Goal: Task Accomplishment & Management: Use online tool/utility

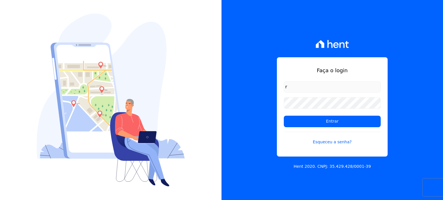
type input "ronaldo.trindade@vlbarros.com.br"
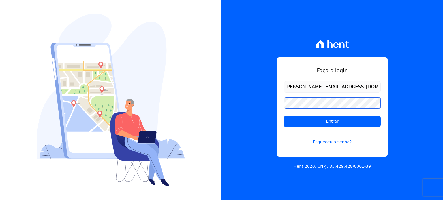
click at [284, 116] on input "Entrar" at bounding box center [332, 122] width 97 height 12
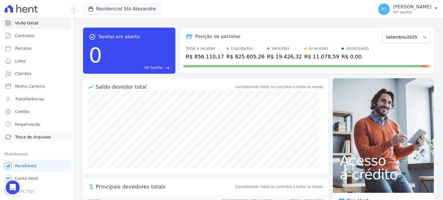
click at [35, 136] on span "Troca de Arquivos" at bounding box center [33, 137] width 36 height 6
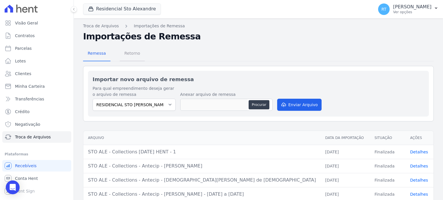
click at [133, 56] on span "Retorno" at bounding box center [132, 54] width 23 height 12
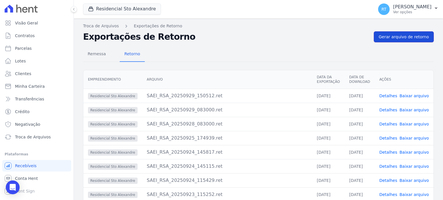
click at [405, 35] on span "Gerar arquivo de retorno" at bounding box center [404, 37] width 50 height 6
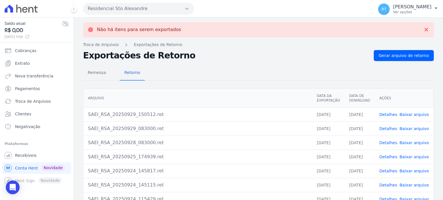
click at [390, 114] on link "Detalhes" at bounding box center [388, 115] width 18 height 5
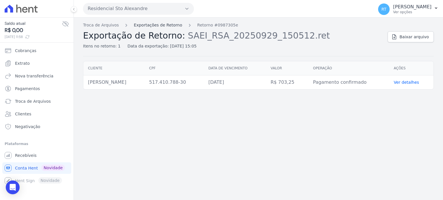
click at [167, 25] on link "Exportações de Retorno" at bounding box center [158, 25] width 48 height 6
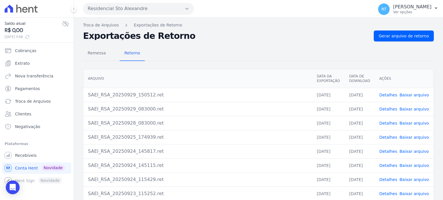
click at [387, 94] on link "Detalhes" at bounding box center [388, 95] width 18 height 5
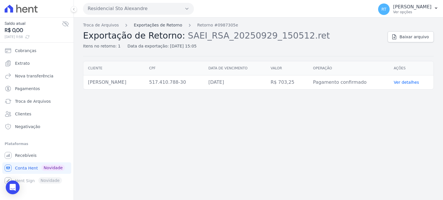
click at [153, 25] on link "Exportações de Retorno" at bounding box center [158, 25] width 48 height 6
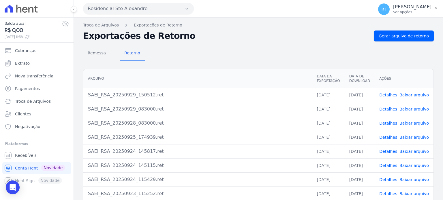
click at [389, 107] on link "Detalhes" at bounding box center [388, 109] width 18 height 5
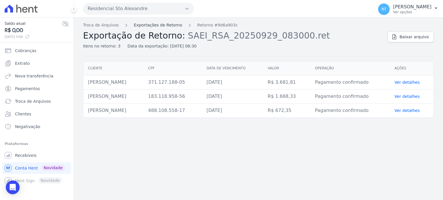
click at [158, 25] on link "Exportações de Retorno" at bounding box center [158, 25] width 48 height 6
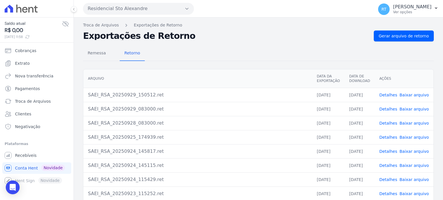
click at [391, 137] on link "Detalhes" at bounding box center [388, 137] width 18 height 5
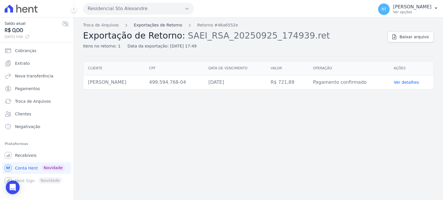
click at [167, 25] on link "Exportações de Retorno" at bounding box center [158, 25] width 48 height 6
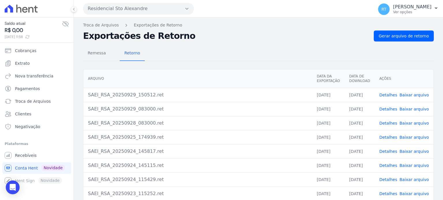
click at [390, 123] on link "Detalhes" at bounding box center [388, 123] width 18 height 5
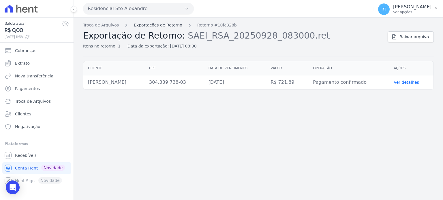
click at [164, 25] on link "Exportações de Retorno" at bounding box center [158, 25] width 48 height 6
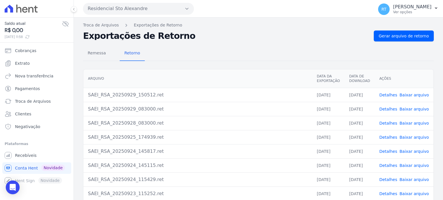
click at [390, 108] on link "Detalhes" at bounding box center [388, 109] width 18 height 5
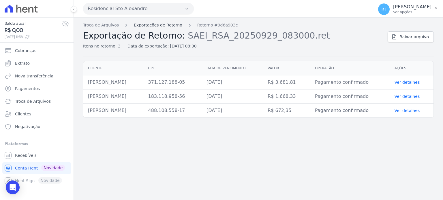
click at [161, 23] on link "Exportações de Retorno" at bounding box center [158, 25] width 48 height 6
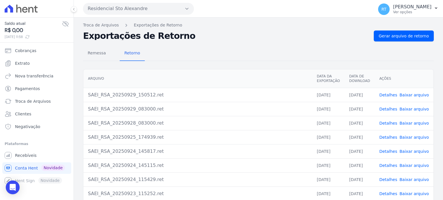
click at [390, 93] on link "Detalhes" at bounding box center [388, 95] width 18 height 5
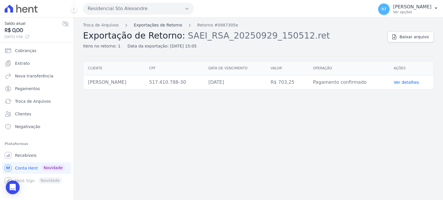
click at [165, 24] on link "Exportações de Retorno" at bounding box center [158, 25] width 48 height 6
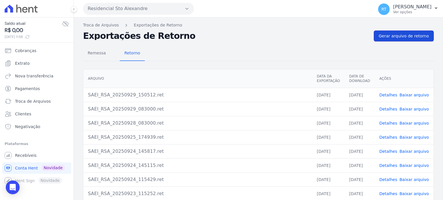
click at [404, 32] on link "Gerar arquivo de retorno" at bounding box center [404, 36] width 60 height 11
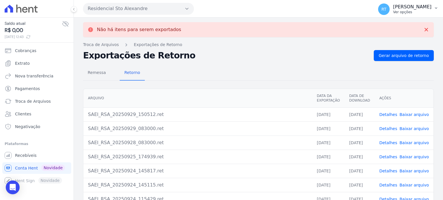
click at [406, 10] on p "Ver opções" at bounding box center [412, 12] width 38 height 5
click at [383, 25] on link "Logout" at bounding box center [406, 25] width 74 height 10
